Goal: Transaction & Acquisition: Register for event/course

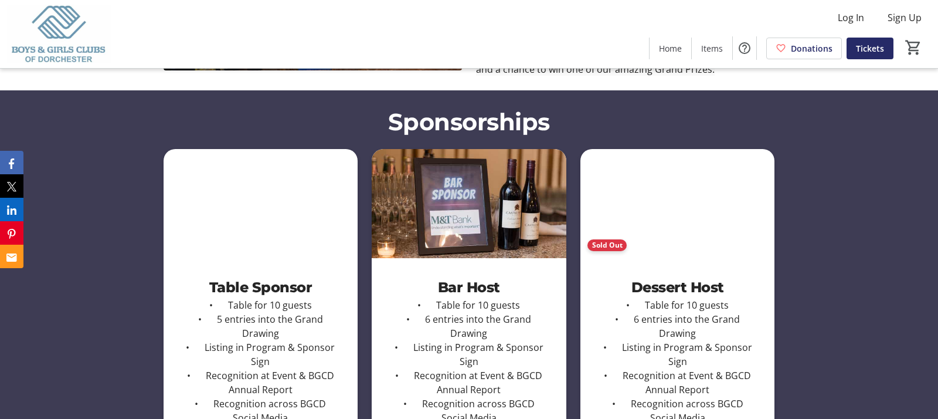
scroll to position [1006, 0]
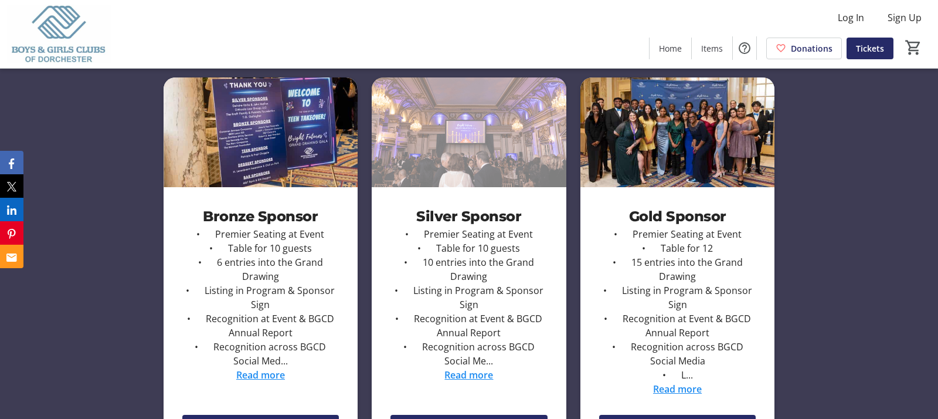
click at [70, 308] on div "Sponsorships Table Sponsor • Table for 10 guests • 5 entries into the Grand Dra…" at bounding box center [469, 83] width 938 height 915
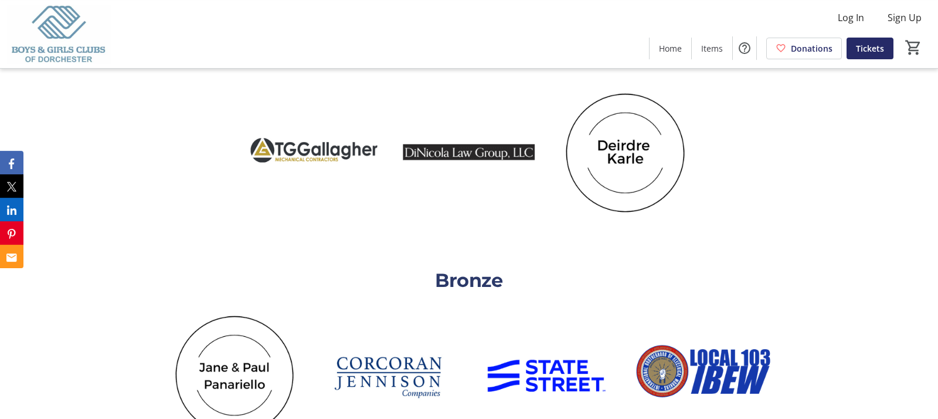
scroll to position [2920, 0]
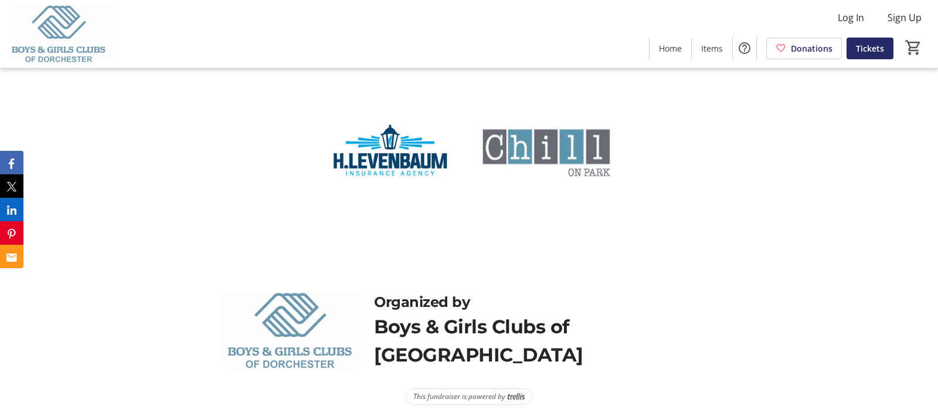
click at [281, 363] on img at bounding box center [291, 330] width 139 height 78
click at [387, 325] on div "Boys & Girls Clubs of [GEOGRAPHIC_DATA]" at bounding box center [545, 340] width 342 height 56
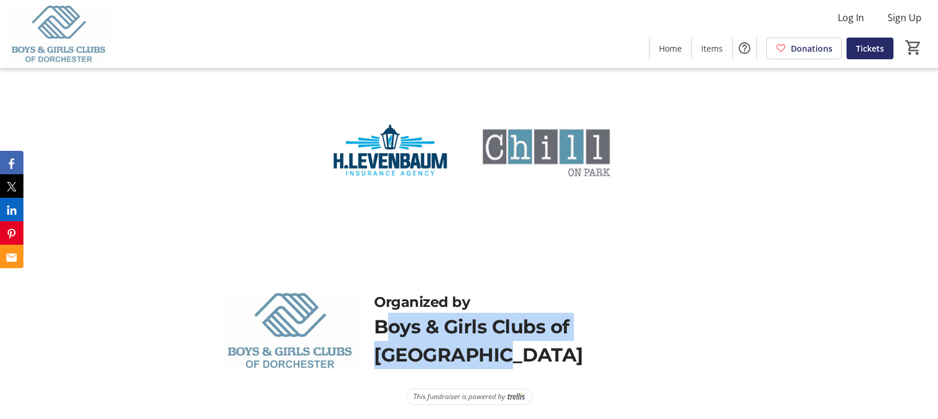
drag, startPoint x: 387, startPoint y: 325, endPoint x: 643, endPoint y: 321, distance: 255.6
click at [643, 321] on div "Boys & Girls Clubs of [GEOGRAPHIC_DATA]" at bounding box center [545, 340] width 342 height 56
copy div "Boys & Girls Clubs of [GEOGRAPHIC_DATA]"
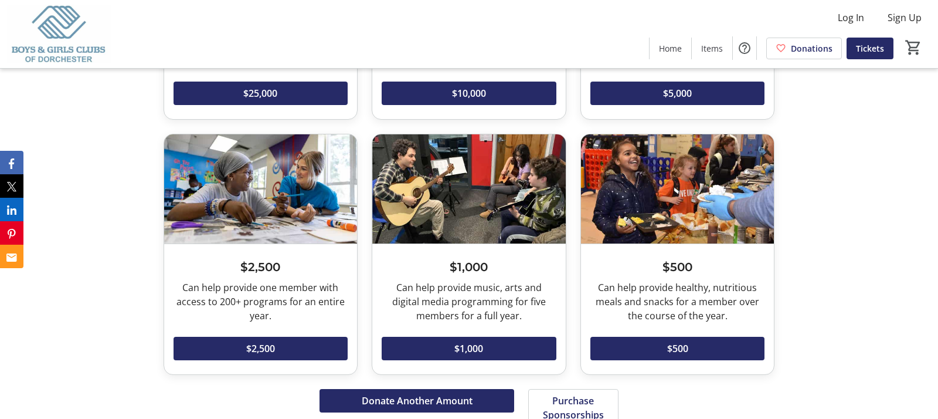
scroll to position [0, 0]
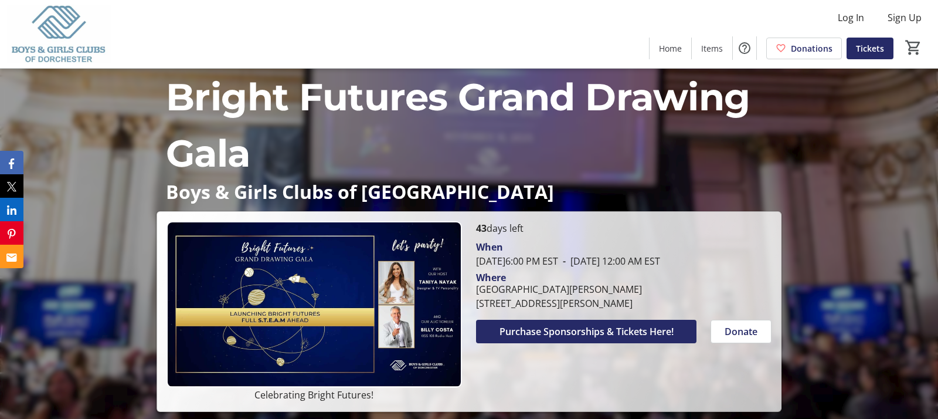
click at [195, 98] on p "Bright Futures Grand Drawing Gala" at bounding box center [469, 125] width 607 height 113
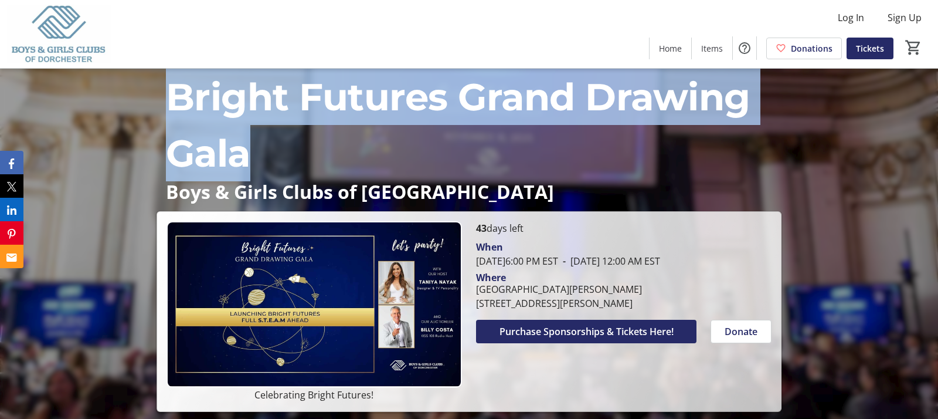
drag, startPoint x: 195, startPoint y: 98, endPoint x: 244, endPoint y: 153, distance: 73.5
click at [244, 153] on p "Bright Futures Grand Drawing Gala" at bounding box center [469, 125] width 607 height 113
copy p "Bright Futures Grand Drawing Gala"
